Goal: Information Seeking & Learning: Find specific page/section

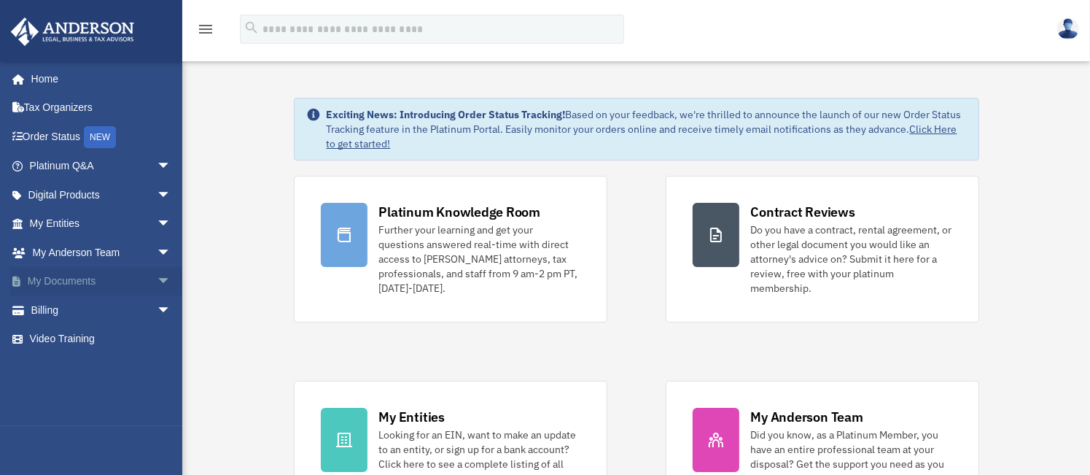
click at [90, 281] on link "My Documents arrow_drop_down" at bounding box center [101, 281] width 183 height 29
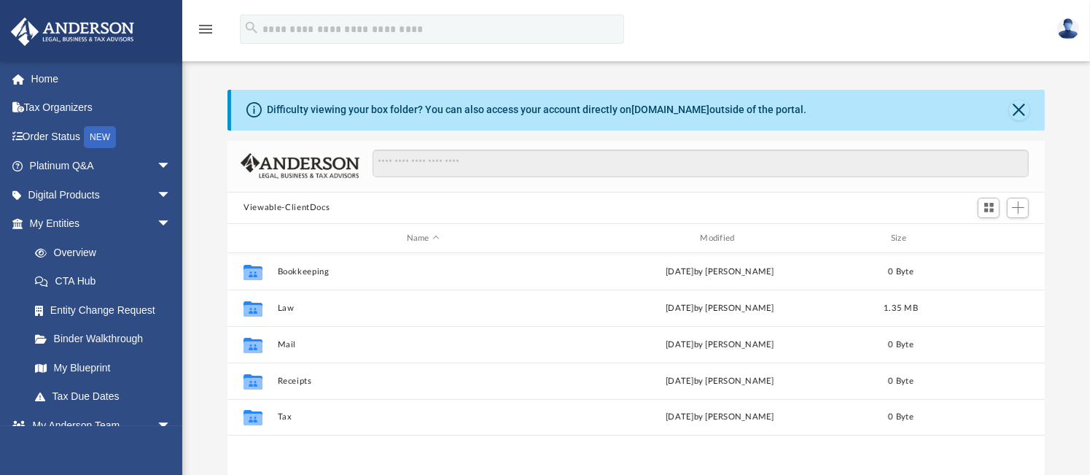
scroll to position [320, 806]
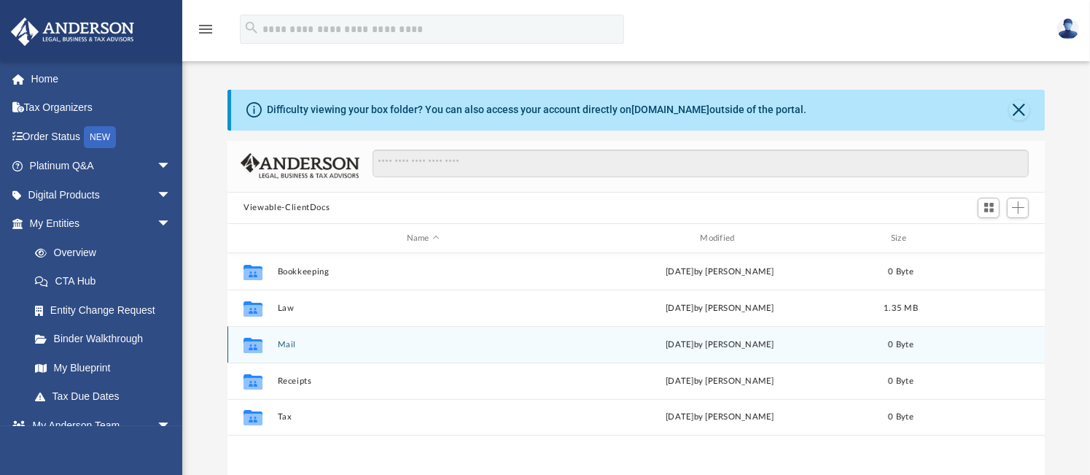
click at [254, 344] on icon "grid" at bounding box center [252, 347] width 19 height 12
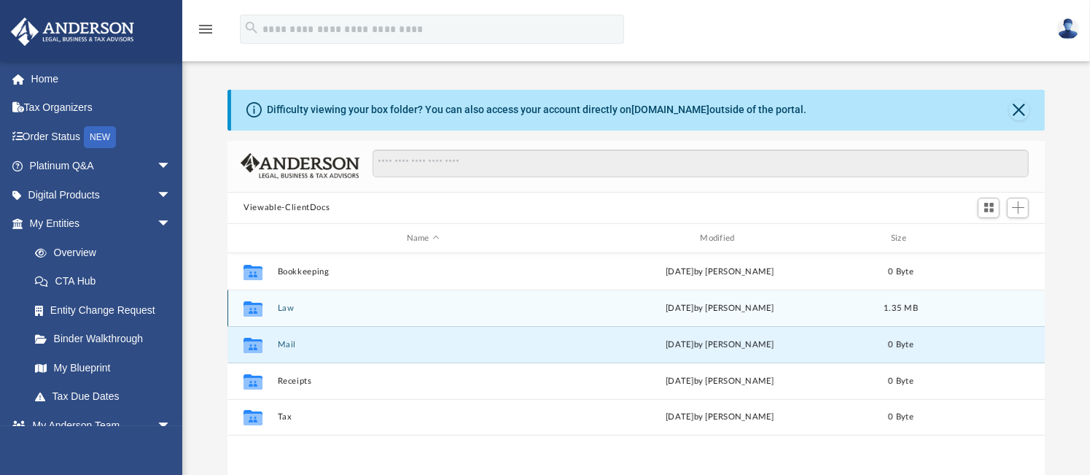
click at [253, 307] on icon "grid" at bounding box center [252, 311] width 19 height 12
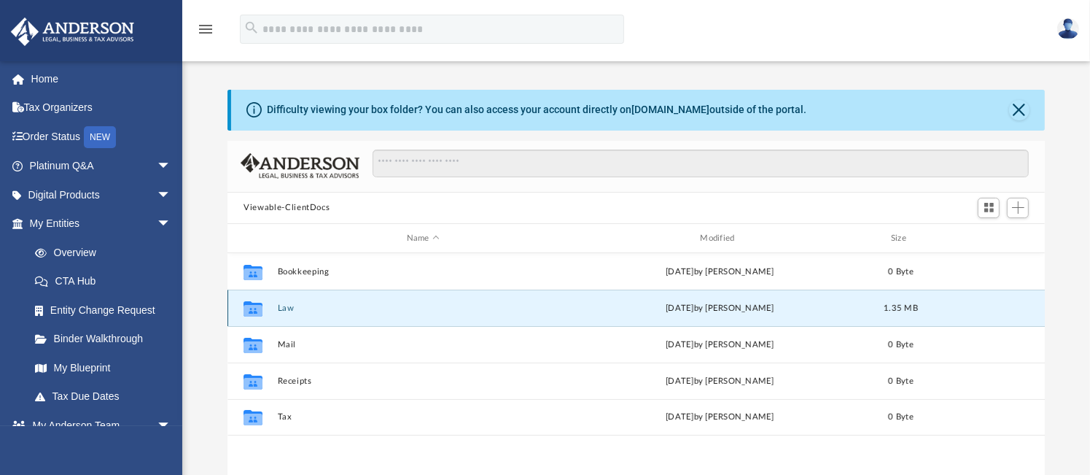
click at [253, 307] on icon "grid" at bounding box center [252, 311] width 19 height 12
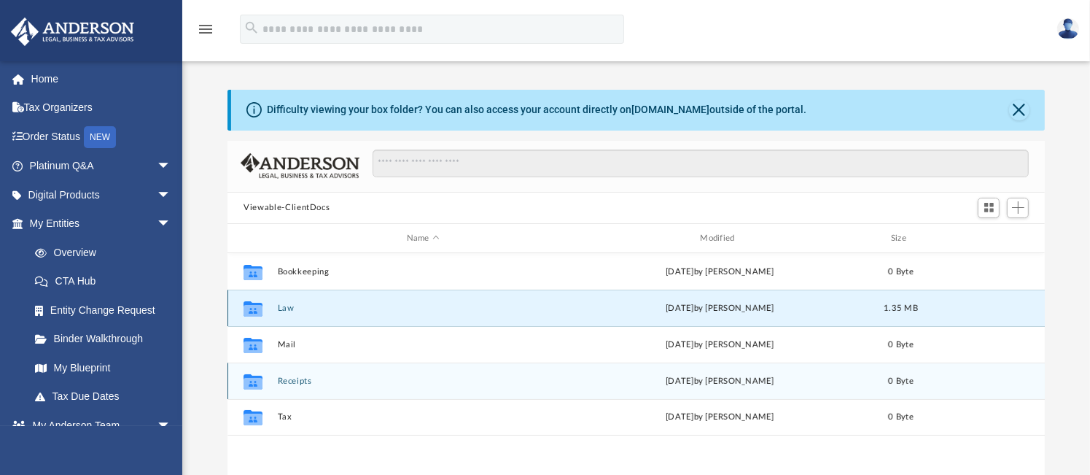
click at [445, 373] on div "Collaborated Folder Receipts Sun Aug 24 2025 by Charles Rogler 0 Byte" at bounding box center [635, 380] width 817 height 36
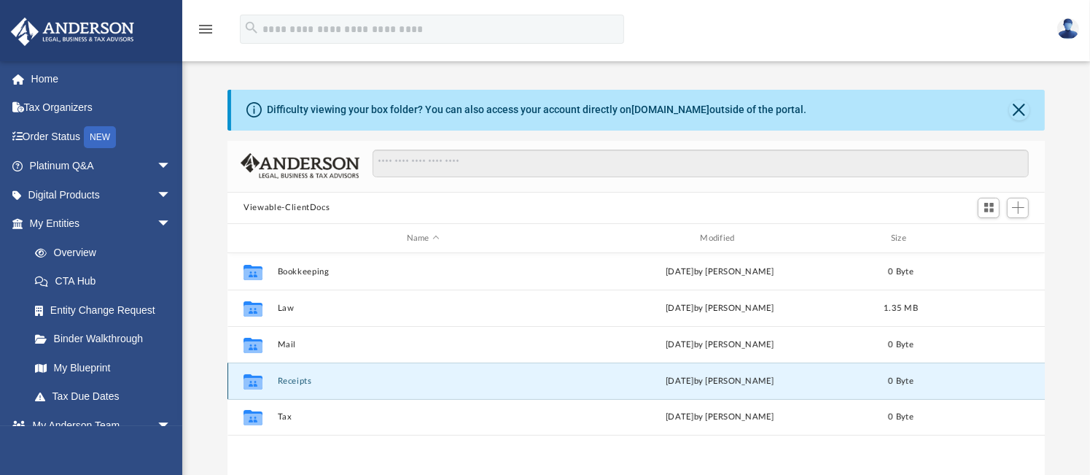
click at [257, 378] on icon "grid" at bounding box center [252, 384] width 19 height 12
click at [251, 377] on icon "grid" at bounding box center [252, 381] width 19 height 15
click at [88, 398] on link "Tax Due Dates" at bounding box center [106, 396] width 173 height 29
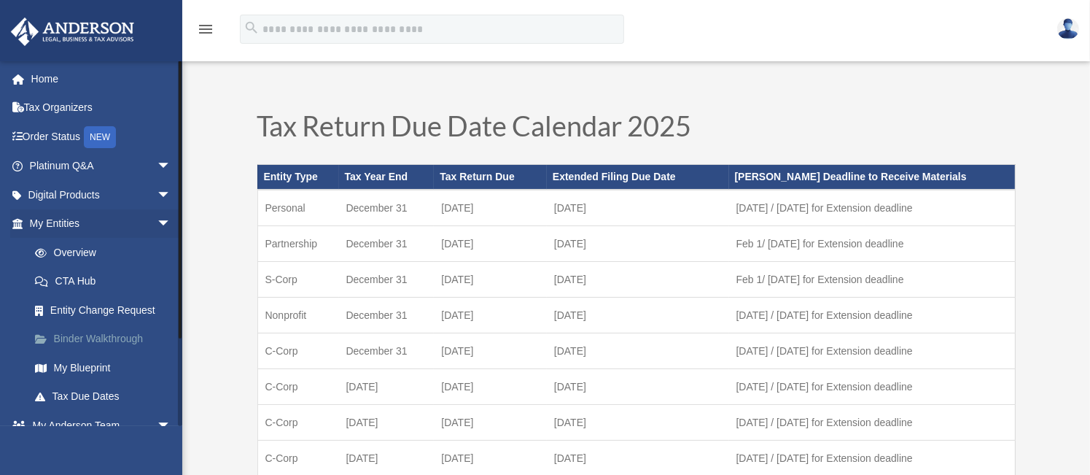
click at [82, 338] on link "Binder Walkthrough" at bounding box center [106, 338] width 173 height 29
click at [82, 339] on link "Binder Walkthrough" at bounding box center [106, 338] width 173 height 29
